Goal: Information Seeking & Learning: Check status

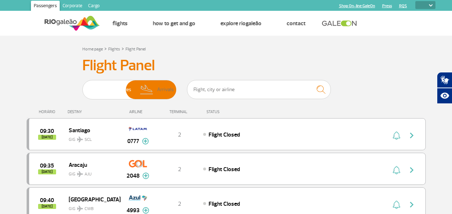
select select
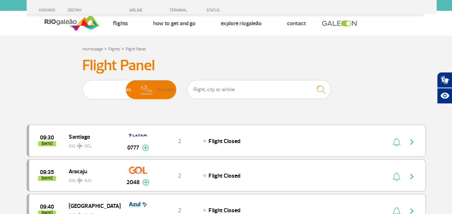
scroll to position [745, 0]
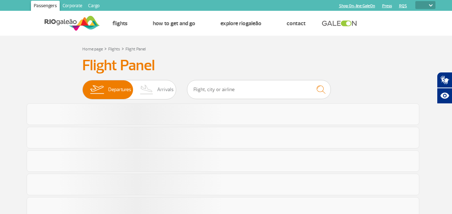
select select
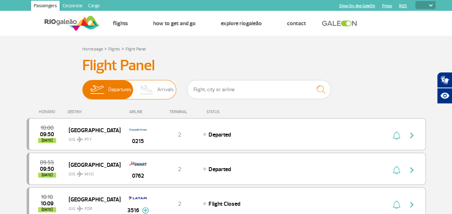
click at [164, 89] on span "Arrivals" at bounding box center [165, 89] width 17 height 19
click at [82, 86] on input "Departures Arrivals" at bounding box center [82, 86] width 0 height 0
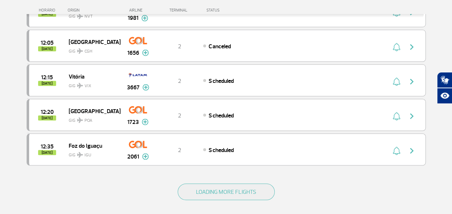
scroll to position [684, 0]
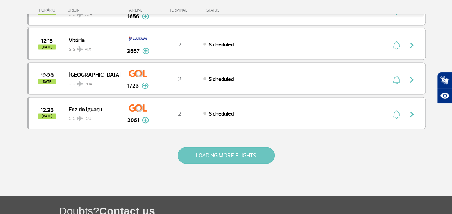
click at [230, 147] on button "LOADING MORE FLIGHTS" at bounding box center [226, 155] width 97 height 17
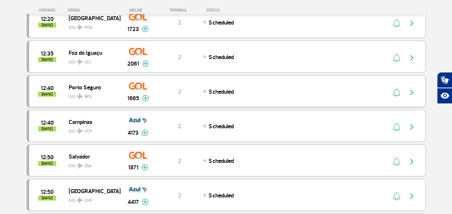
scroll to position [756, 0]
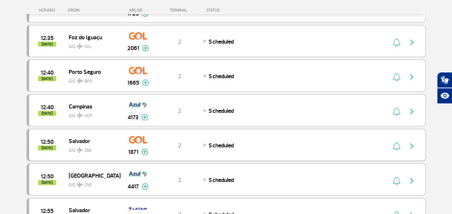
click at [207, 141] on div "Scheduled" at bounding box center [282, 145] width 159 height 8
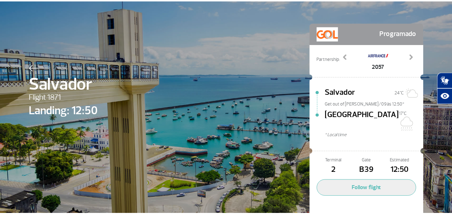
scroll to position [38, 0]
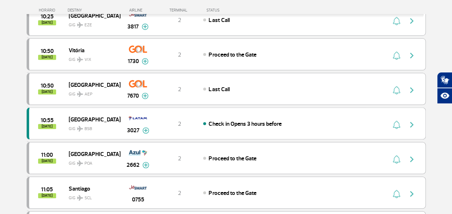
scroll to position [216, 0]
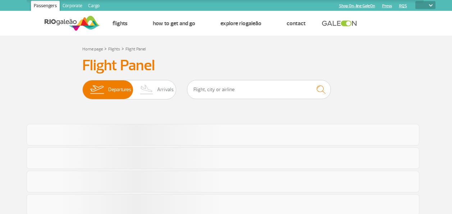
select select
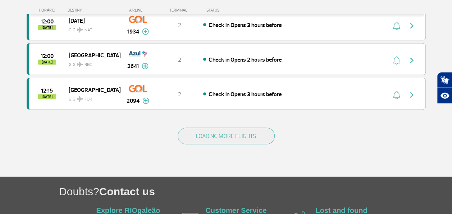
scroll to position [720, 0]
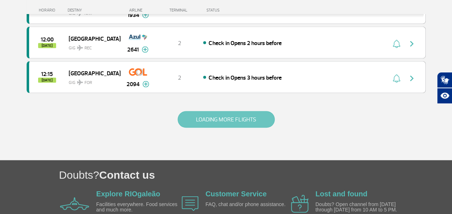
click at [208, 111] on button "LOADING MORE FLIGHTS" at bounding box center [226, 119] width 97 height 17
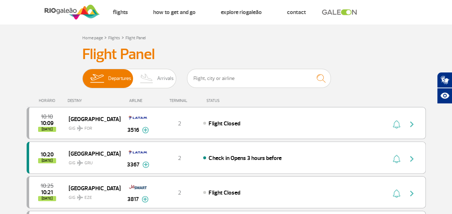
scroll to position [0, 0]
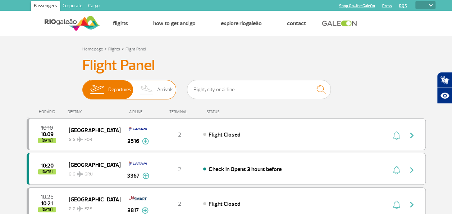
click at [166, 95] on span "Arrivals" at bounding box center [165, 89] width 17 height 19
click at [82, 86] on input "Departures Arrivals" at bounding box center [82, 86] width 0 height 0
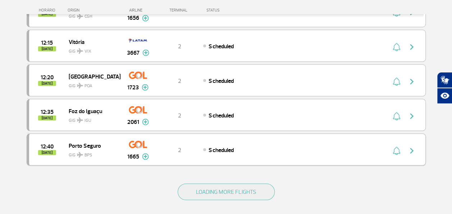
scroll to position [684, 0]
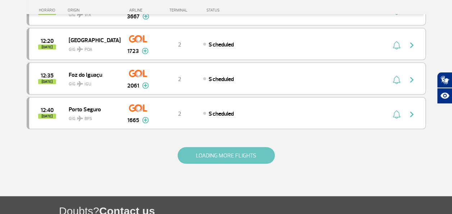
click at [212, 147] on button "LOADING MORE FLIGHTS" at bounding box center [226, 155] width 97 height 17
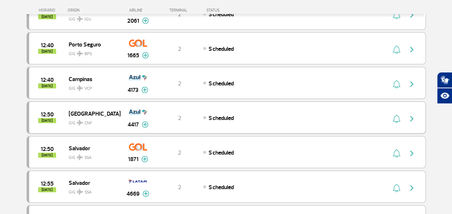
scroll to position [756, 0]
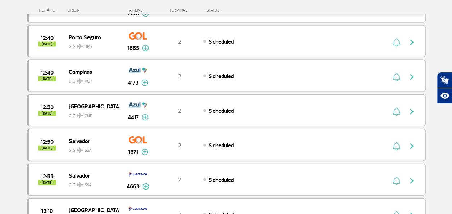
click at [168, 141] on div "2" at bounding box center [179, 145] width 47 height 8
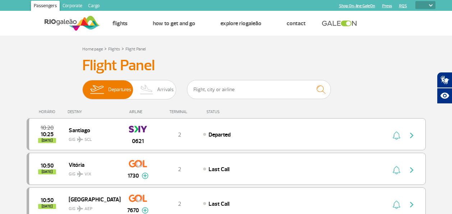
select select
click at [160, 90] on span "Arrivals" at bounding box center [165, 89] width 17 height 19
click at [82, 86] on input "Departures Arrivals" at bounding box center [82, 86] width 0 height 0
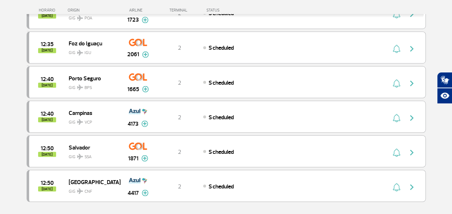
scroll to position [612, 0]
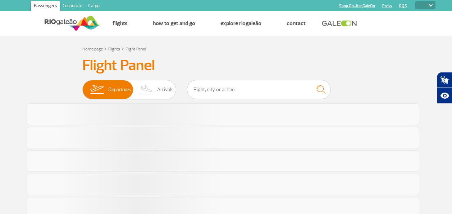
select select
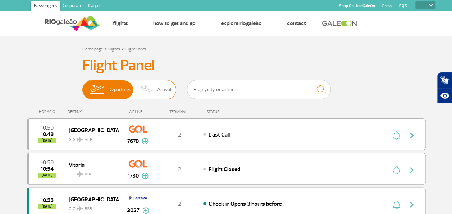
click at [153, 86] on img at bounding box center [146, 89] width 21 height 19
click at [82, 86] on input "Departures Arrivals" at bounding box center [82, 86] width 0 height 0
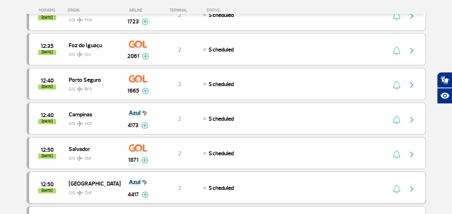
scroll to position [504, 0]
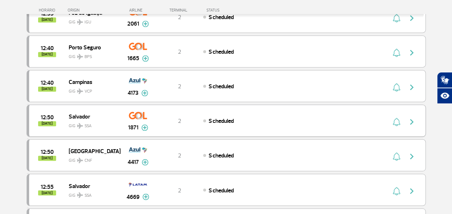
click at [178, 119] on div "12:50 [DATE] Salvador GIG SSA 1871 2 Scheduled Parcerias: Air France 2057 Azul …" at bounding box center [226, 120] width 399 height 32
click at [415, 117] on img "button" at bounding box center [412, 121] width 9 height 9
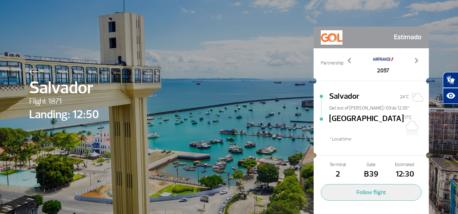
scroll to position [2, 0]
